Goal: Transaction & Acquisition: Purchase product/service

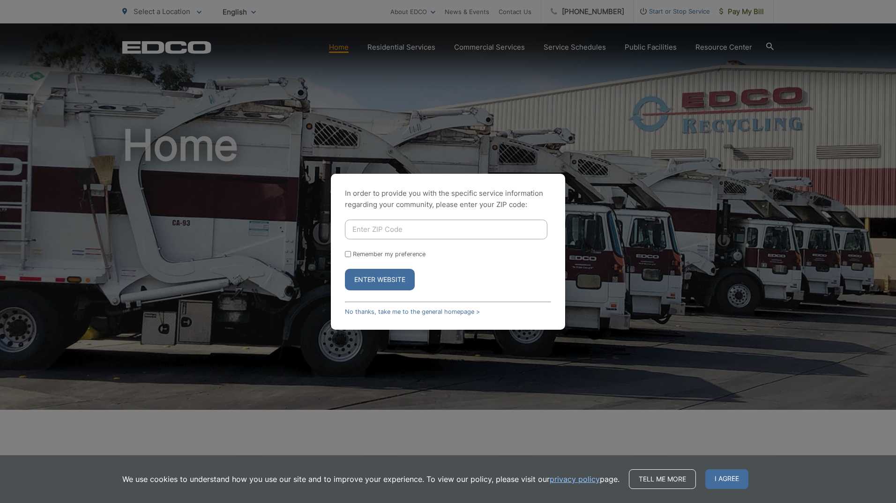
click at [470, 237] on input "Enter ZIP Code" at bounding box center [446, 230] width 202 height 20
type input "91932"
click at [345, 269] on button "Enter Website" at bounding box center [380, 280] width 70 height 22
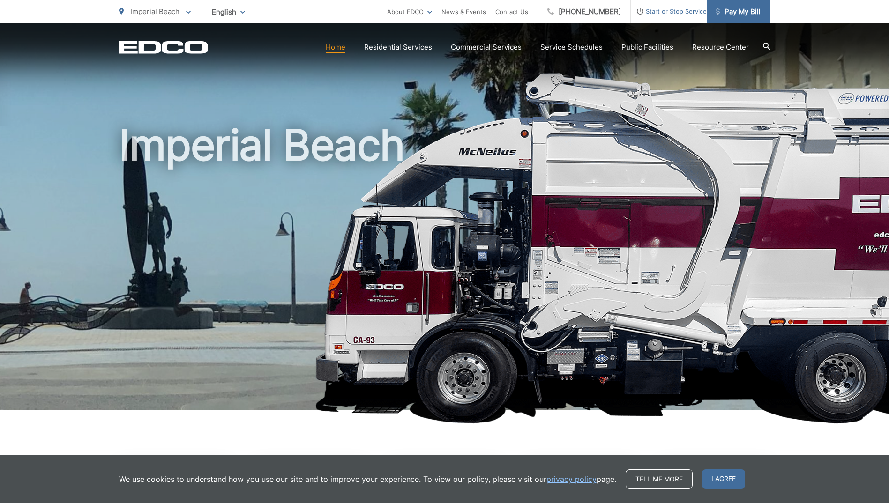
click at [741, 19] on link "Pay My Bill" at bounding box center [739, 11] width 64 height 23
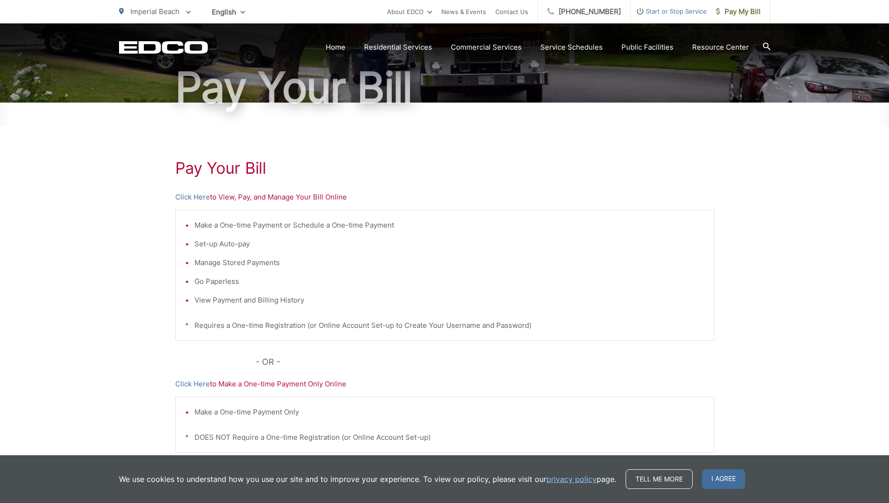
scroll to position [163, 0]
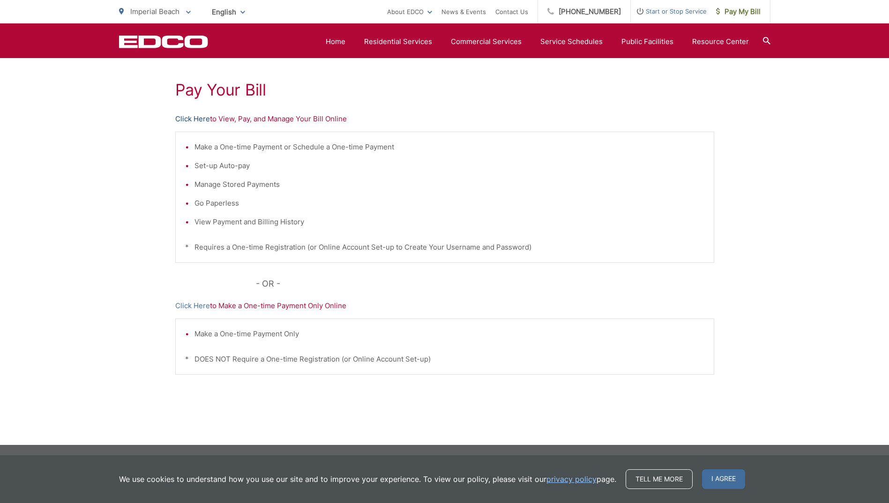
click at [187, 122] on link "Click Here" at bounding box center [192, 118] width 35 height 11
